Goal: Unclear: Browse casually

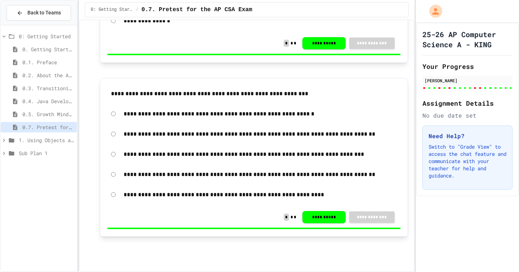
scroll to position [5398, 0]
click at [6, 140] on icon at bounding box center [4, 140] width 6 height 6
